Goal: Task Accomplishment & Management: Use online tool/utility

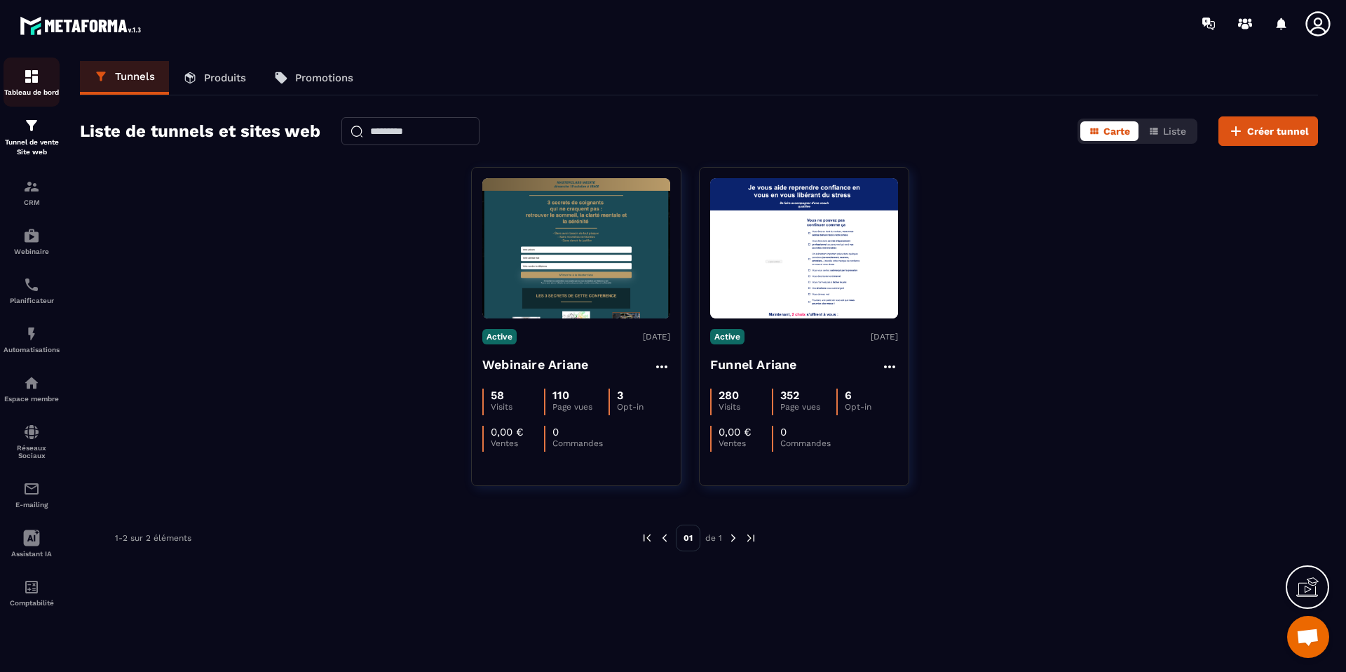
click at [27, 84] on img at bounding box center [31, 76] width 17 height 17
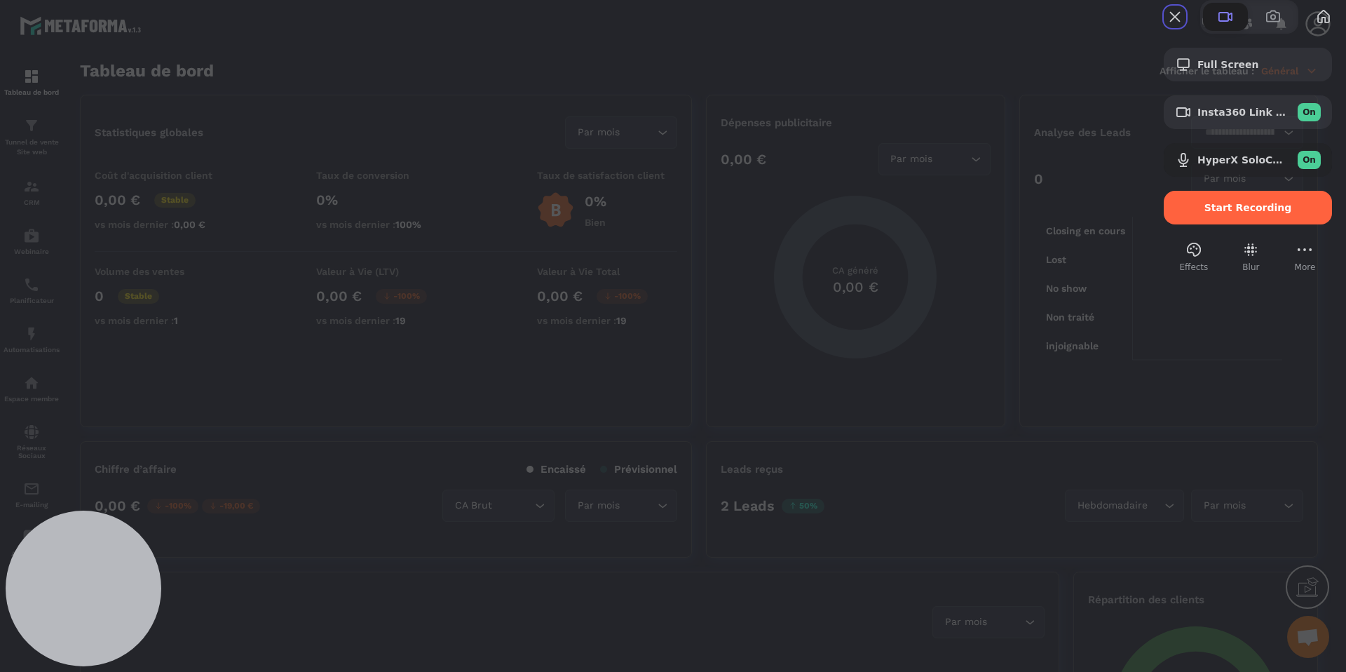
click at [1207, 213] on span "Start Recording" at bounding box center [1249, 207] width 88 height 11
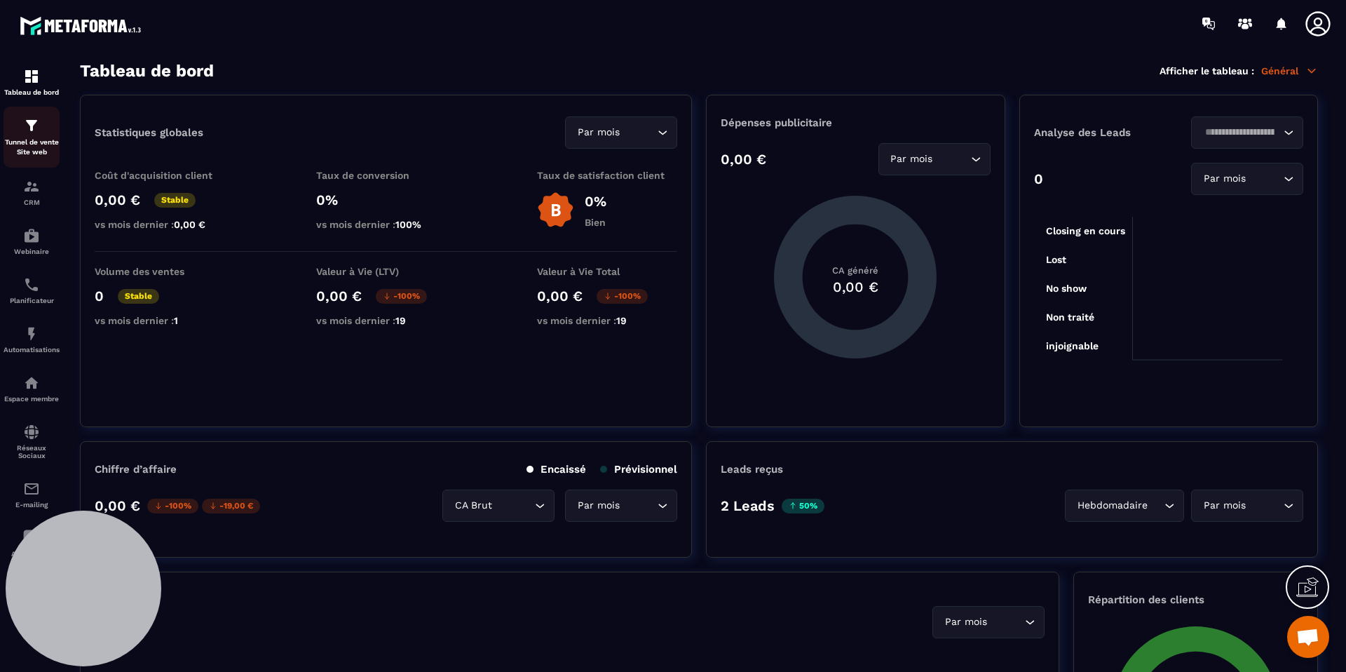
click at [46, 135] on div "Tunnel de vente Site web" at bounding box center [32, 137] width 56 height 40
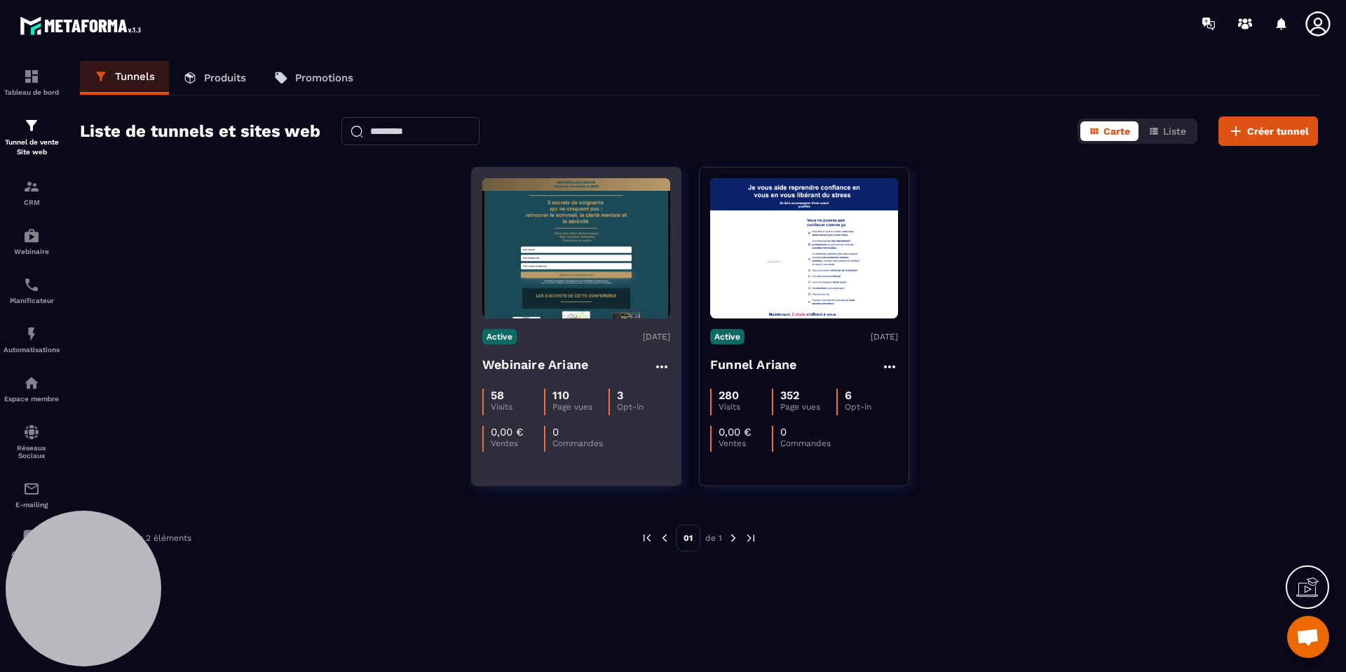
click at [539, 365] on h4 "Webinaire Ariane" at bounding box center [535, 365] width 106 height 20
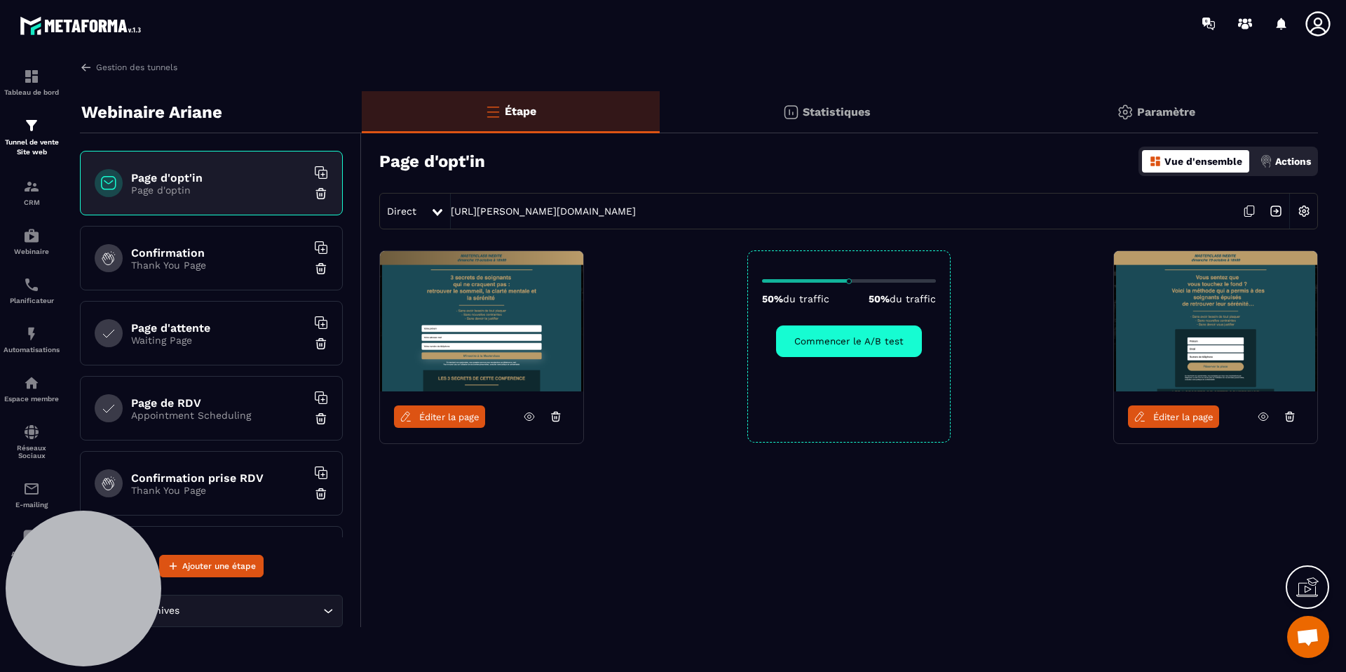
click at [530, 416] on icon at bounding box center [529, 416] width 13 height 13
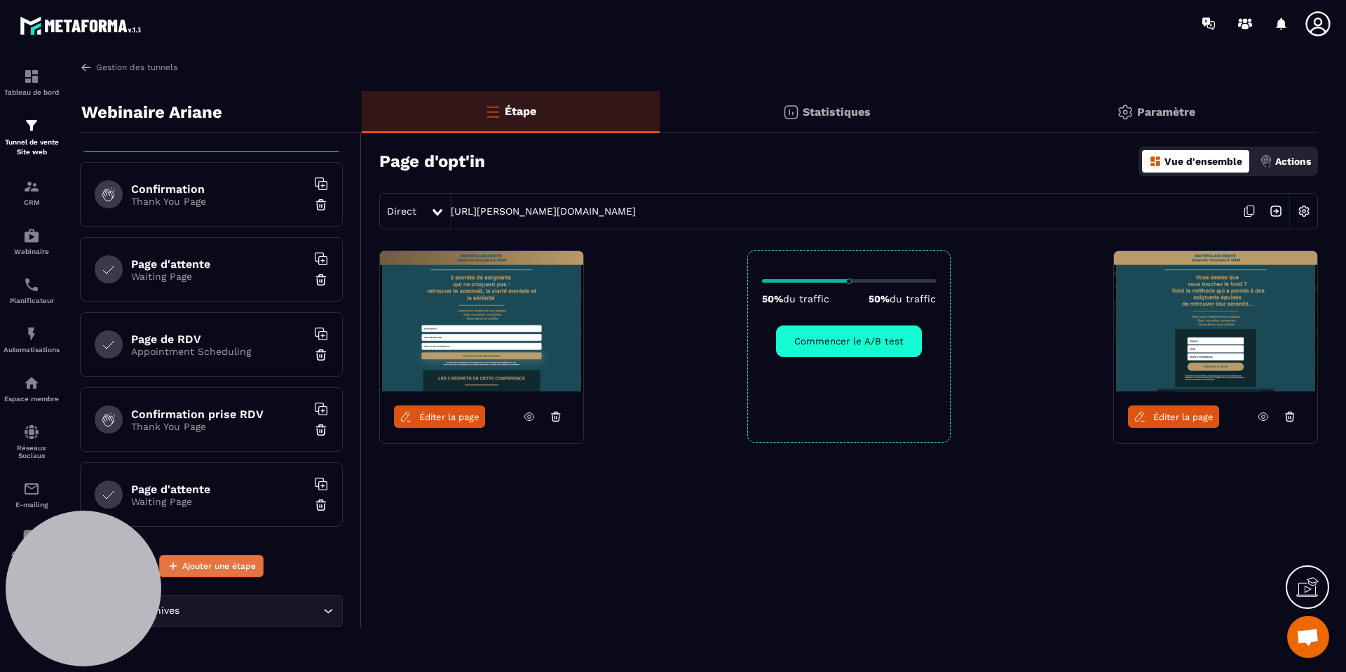
click at [232, 564] on span "Ajouter une étape" at bounding box center [219, 566] width 74 height 14
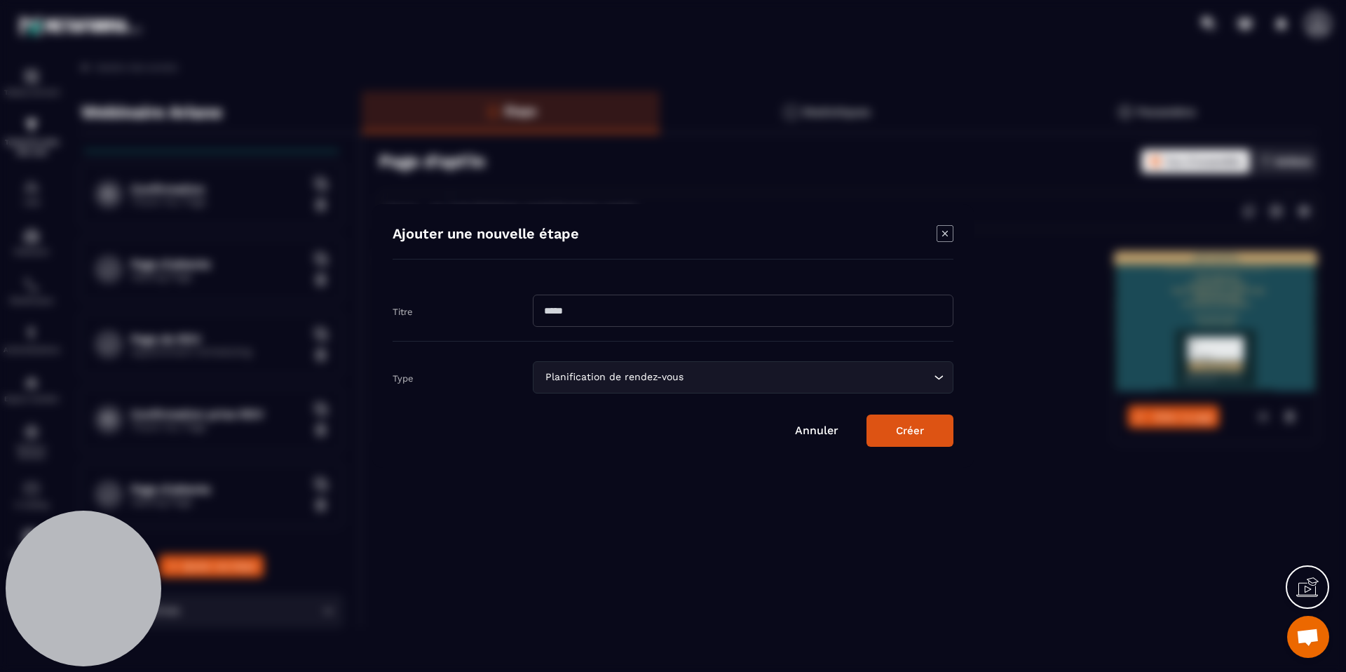
click at [655, 325] on input "Modal window" at bounding box center [743, 310] width 421 height 32
type input "**********"
click at [621, 373] on div "Planification de rendez-vous" at bounding box center [736, 377] width 391 height 15
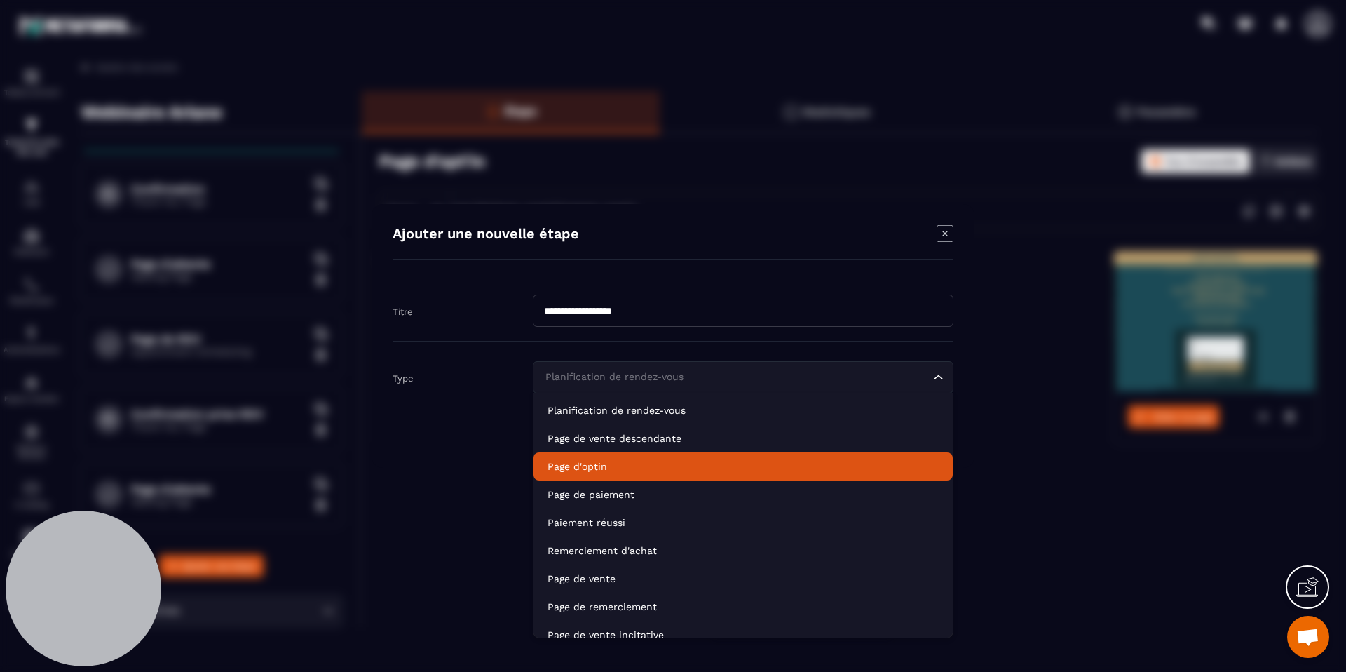
click at [649, 466] on p "Page d'optin" at bounding box center [743, 466] width 391 height 14
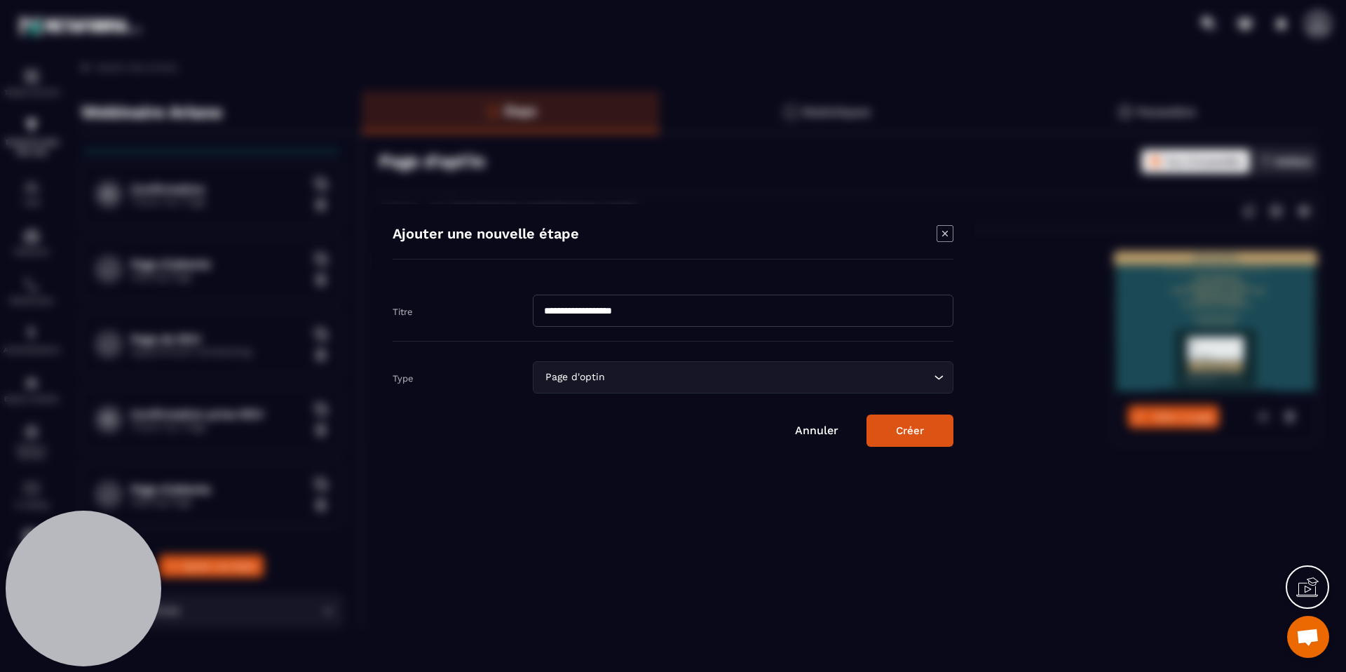
click at [930, 431] on button "Créer" at bounding box center [910, 430] width 87 height 32
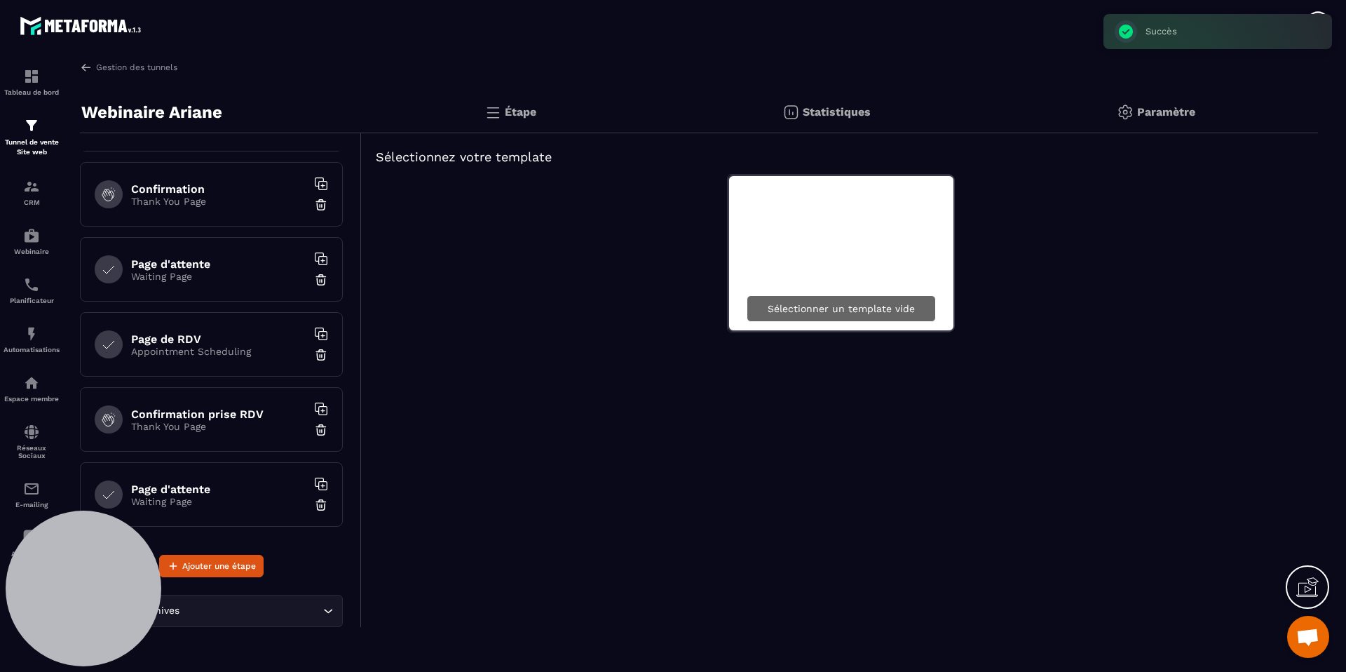
click at [805, 308] on p "Sélectionner un template vide" at bounding box center [841, 308] width 147 height 11
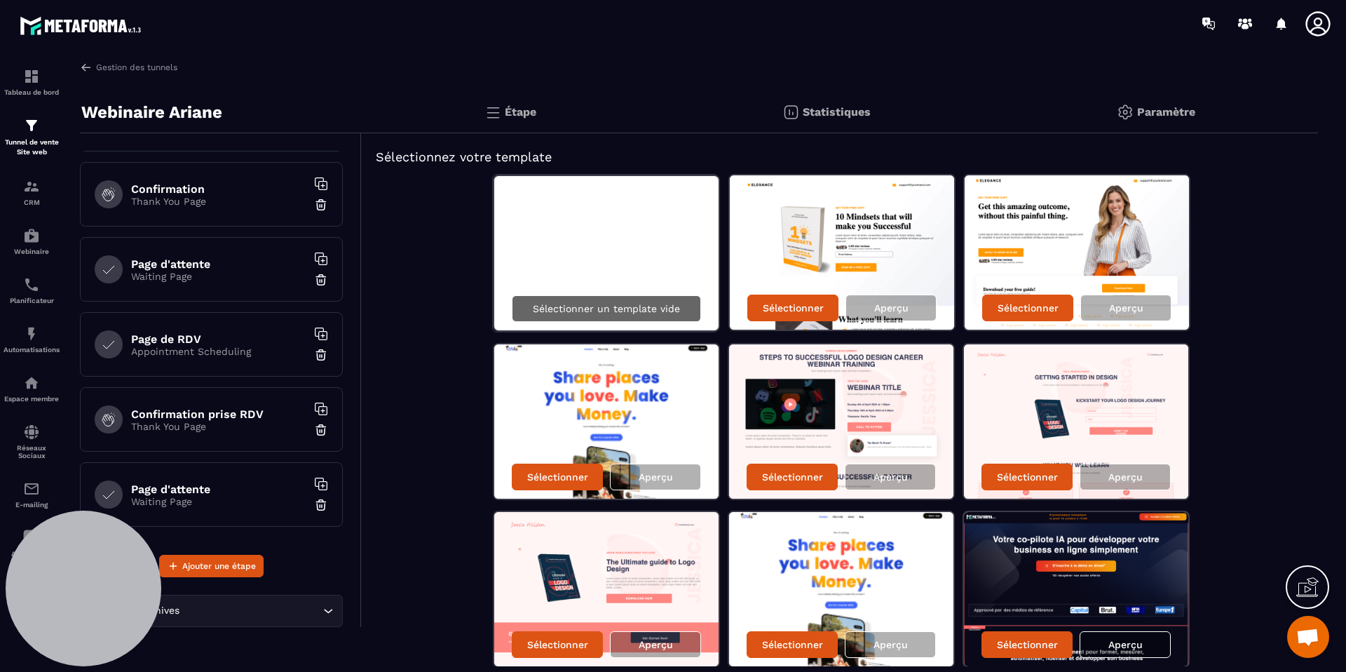
click at [630, 310] on p "Sélectionner un template vide" at bounding box center [606, 308] width 147 height 11
click at [578, 308] on p "Sélectionner un template vide" at bounding box center [606, 308] width 147 height 11
click at [542, 308] on p "Sélectionner un template vide" at bounding box center [606, 308] width 147 height 11
click at [543, 307] on p "Sélectionner un template vide" at bounding box center [606, 308] width 147 height 11
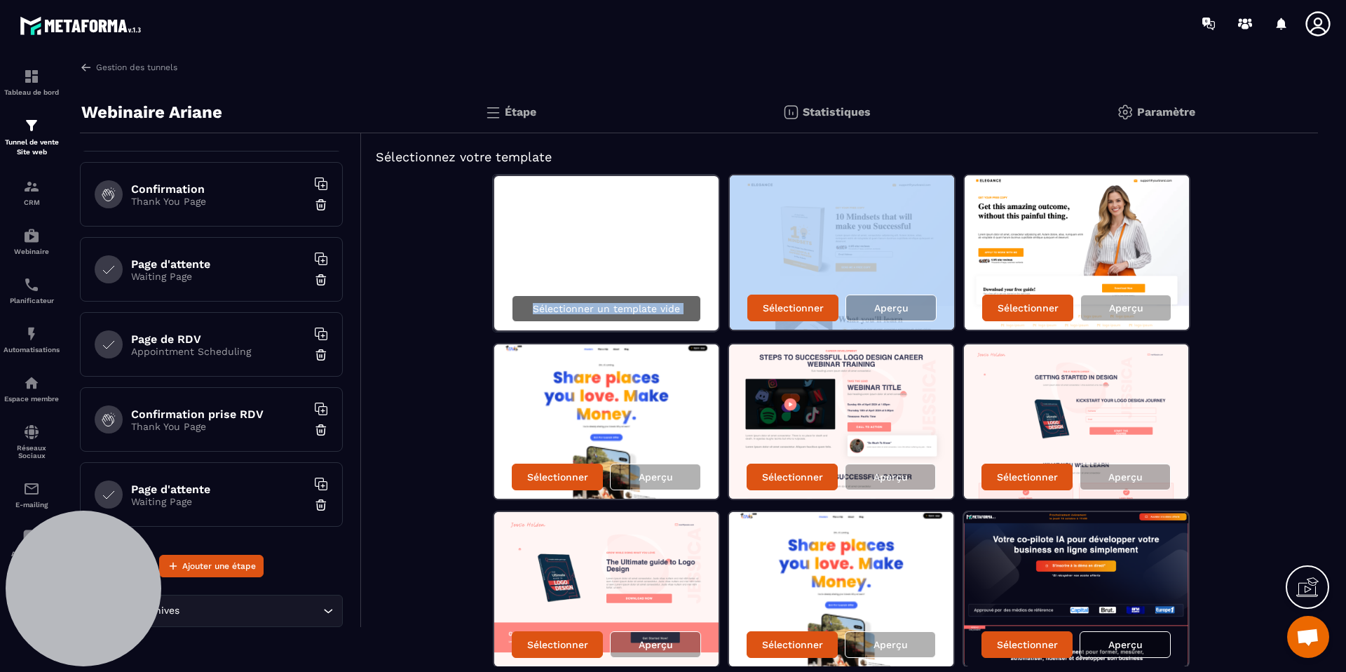
click at [543, 307] on p "Sélectionner un template vide" at bounding box center [606, 308] width 147 height 11
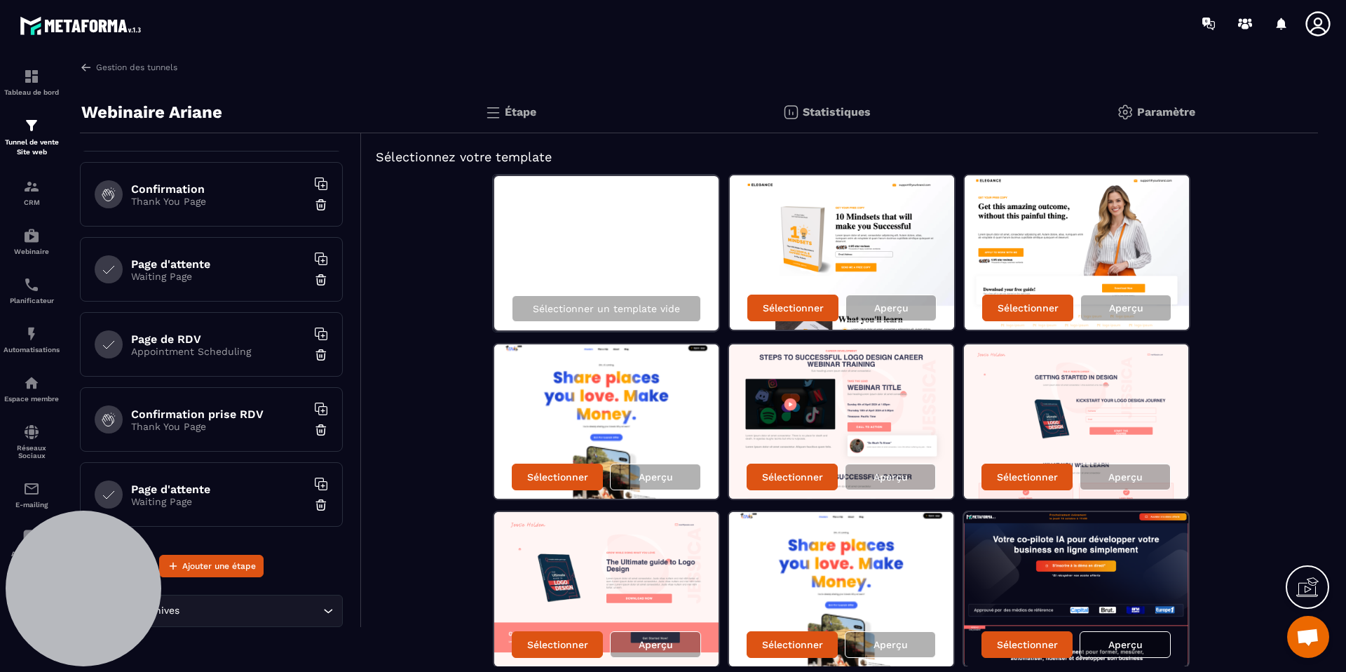
scroll to position [139, 0]
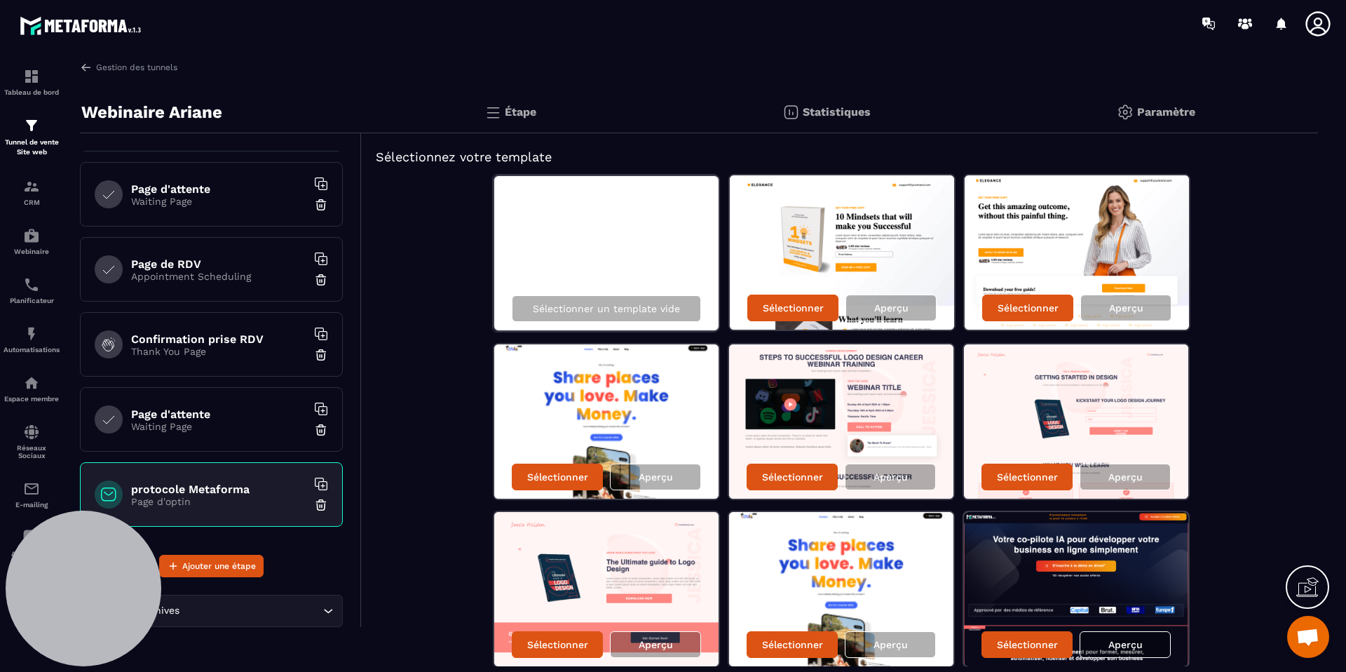
click at [212, 498] on p "Page d'optin" at bounding box center [218, 501] width 175 height 11
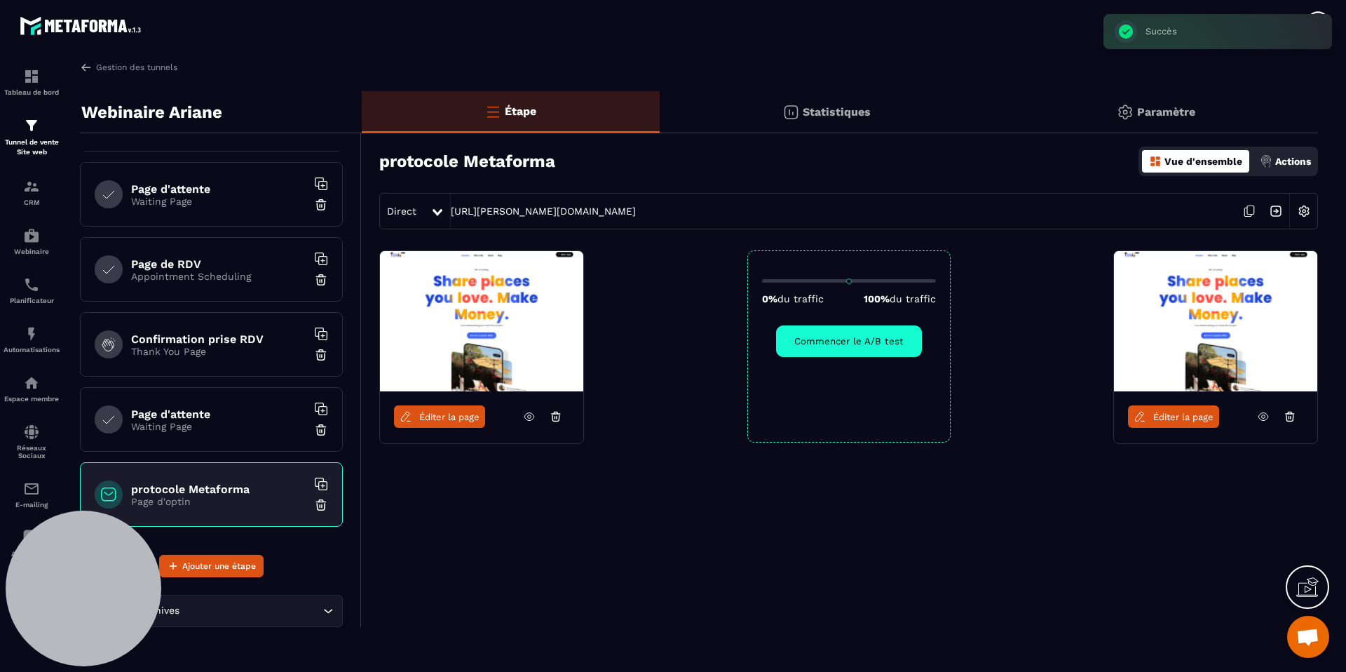
click at [1290, 418] on icon at bounding box center [1289, 417] width 1 height 2
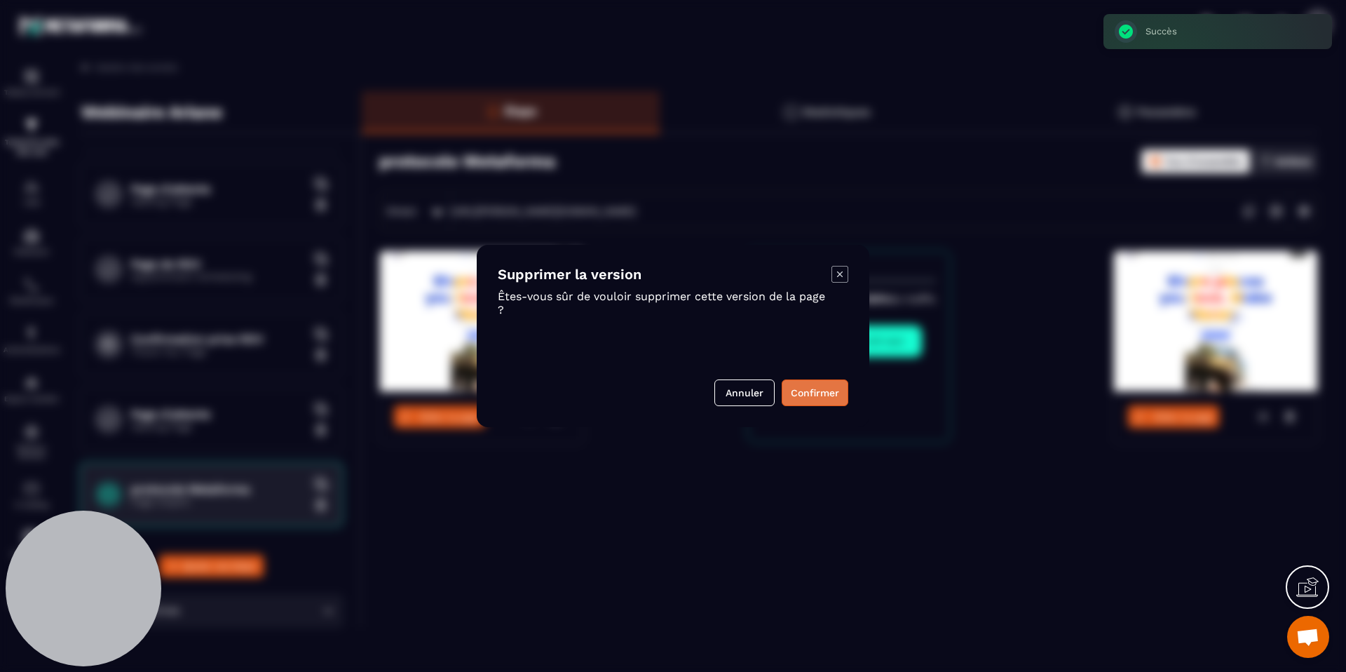
click at [824, 398] on button "Confirmer" at bounding box center [815, 392] width 67 height 27
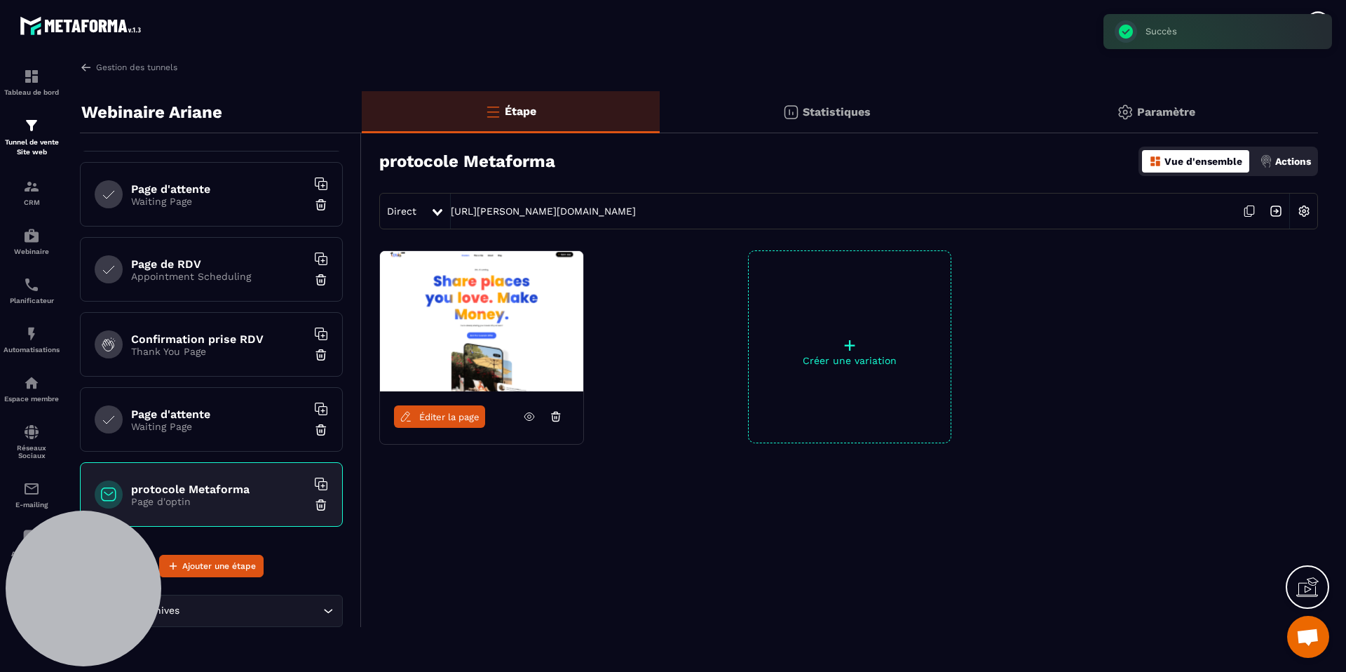
click at [442, 419] on span "Éditer la page" at bounding box center [449, 417] width 60 height 11
